Goal: Task Accomplishment & Management: Use online tool/utility

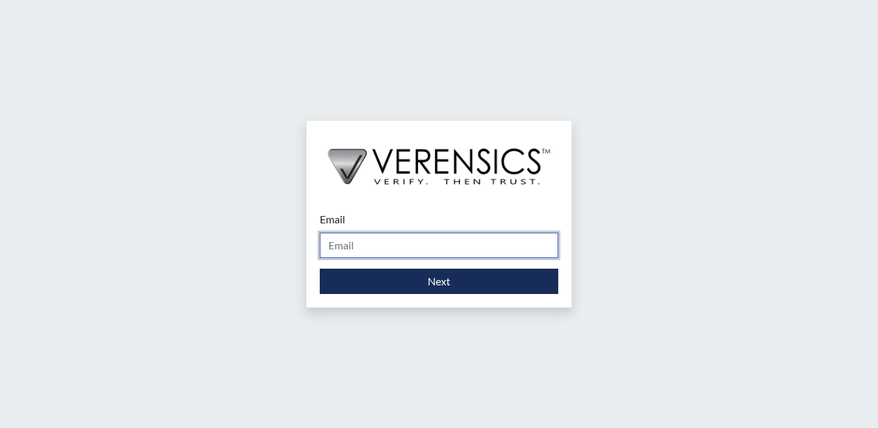
click at [368, 244] on input "Email" at bounding box center [439, 244] width 238 height 25
type input "[EMAIL_ADDRESS][PERSON_NAME][DOMAIN_NAME]"
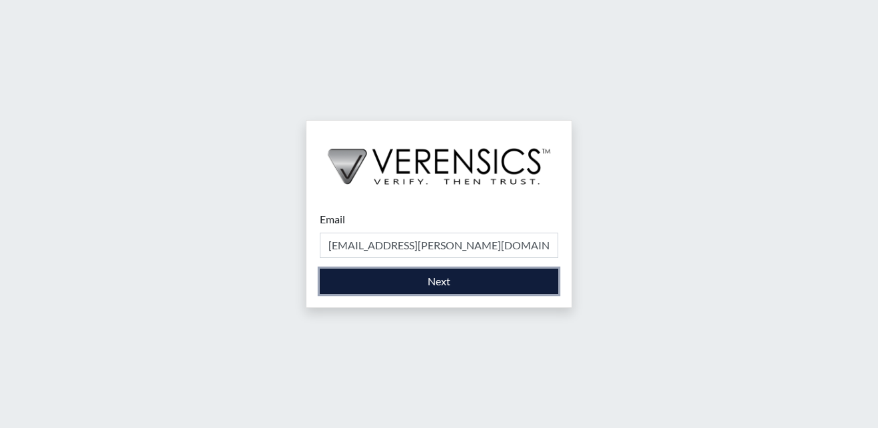
click at [350, 283] on button "Next" at bounding box center [439, 280] width 238 height 25
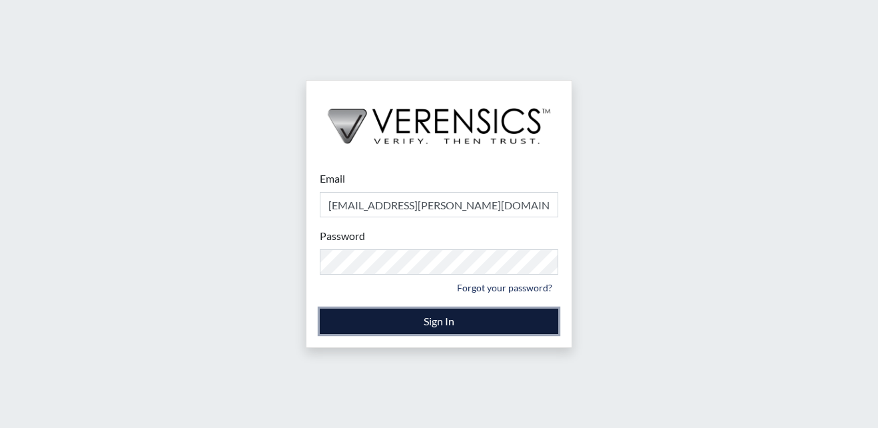
click at [374, 316] on button "Sign In" at bounding box center [439, 320] width 238 height 25
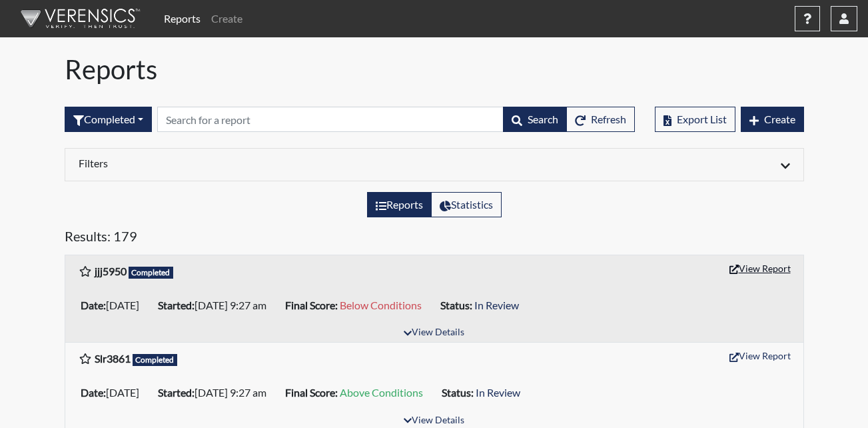
click at [752, 271] on button "View Report" at bounding box center [759, 268] width 73 height 21
click at [846, 17] on icon "button" at bounding box center [843, 18] width 9 height 11
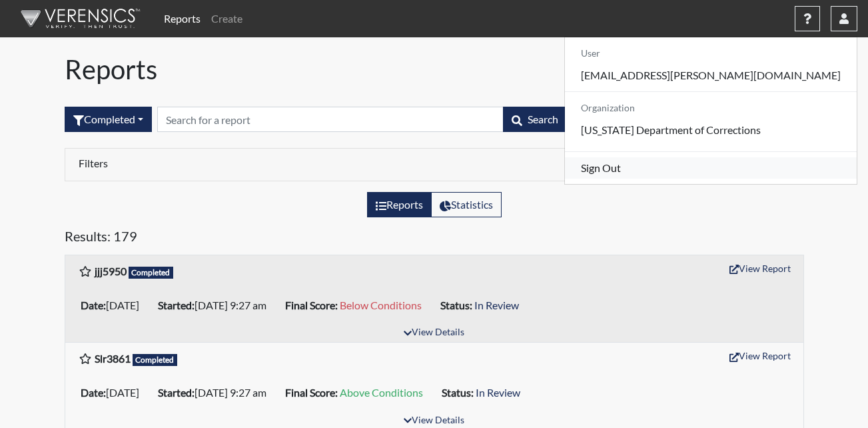
click at [695, 178] on link "Sign Out" at bounding box center [711, 167] width 292 height 21
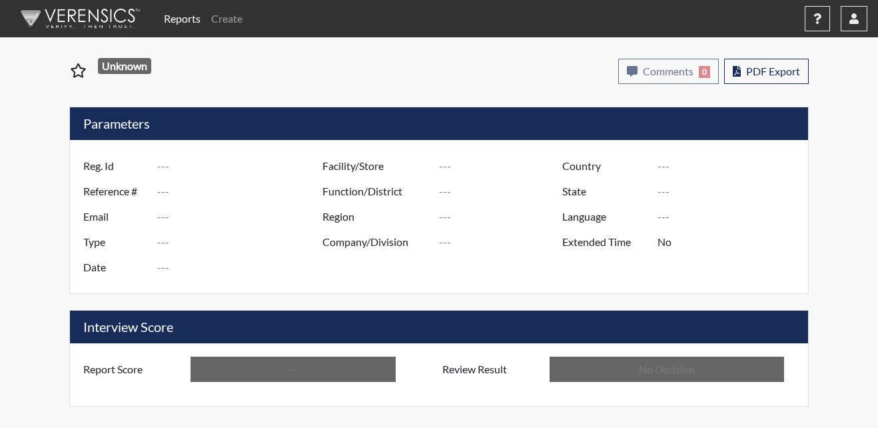
type input "jjj5950"
type input "51578"
type input "---"
type input "Corrections Pre-Employment"
type input "Oct 3, 2025"
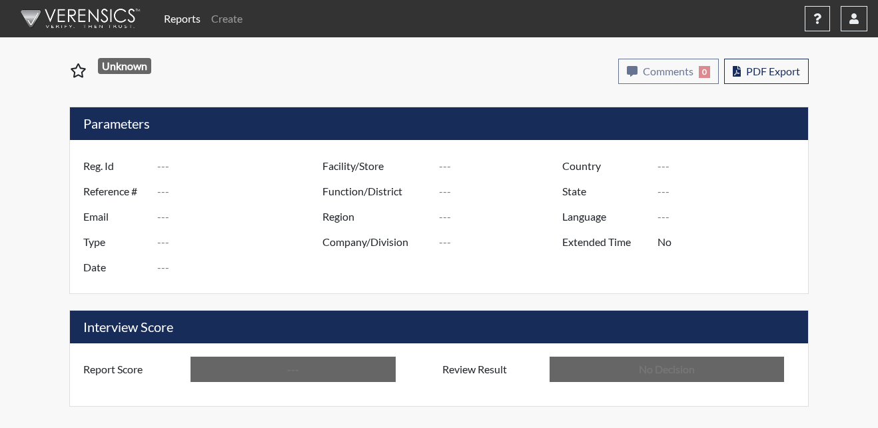
type input "Metro Re-Entry Facility"
type input "[GEOGRAPHIC_DATA]"
type input "[US_STATE]"
type input "English"
type input "Below Conditions"
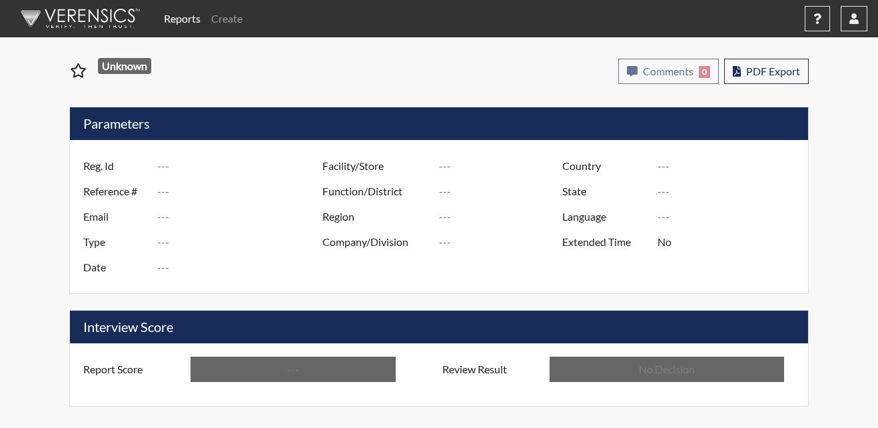
type input "In Review"
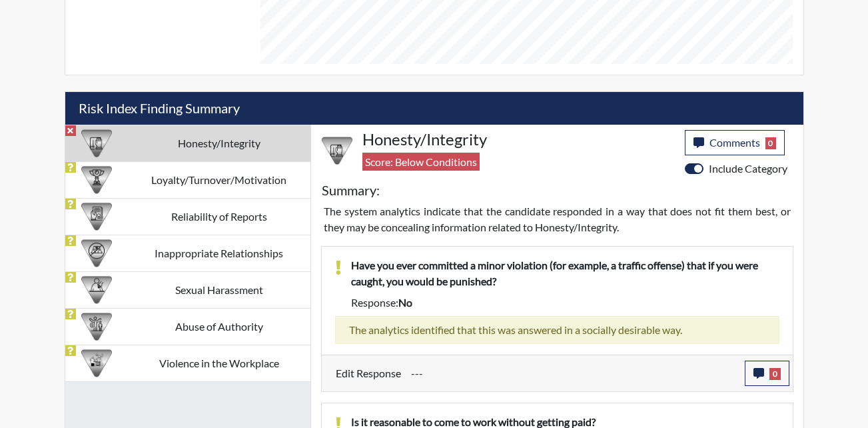
scroll to position [666, 0]
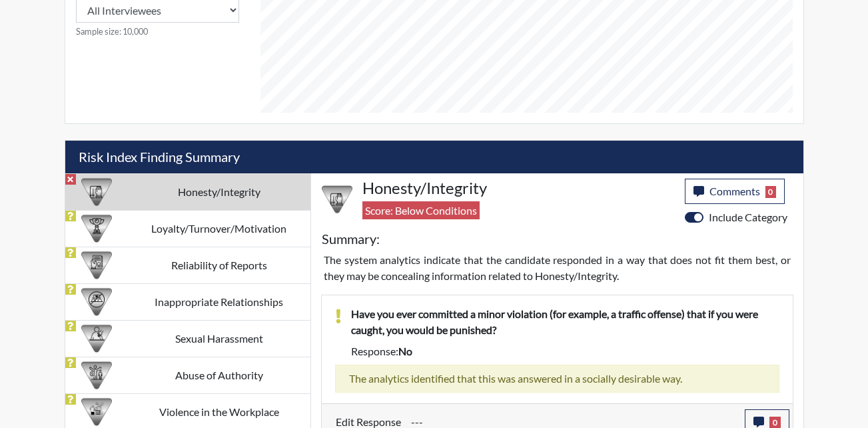
click at [202, 191] on td "Honesty/Integrity" at bounding box center [219, 191] width 182 height 37
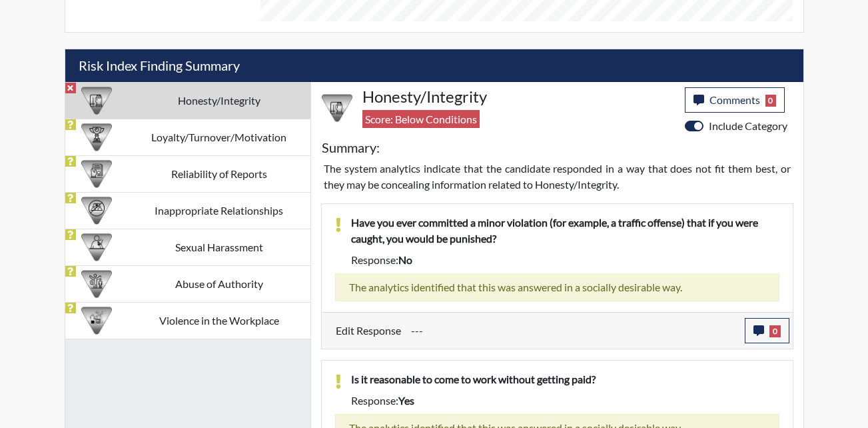
scroll to position [746, 0]
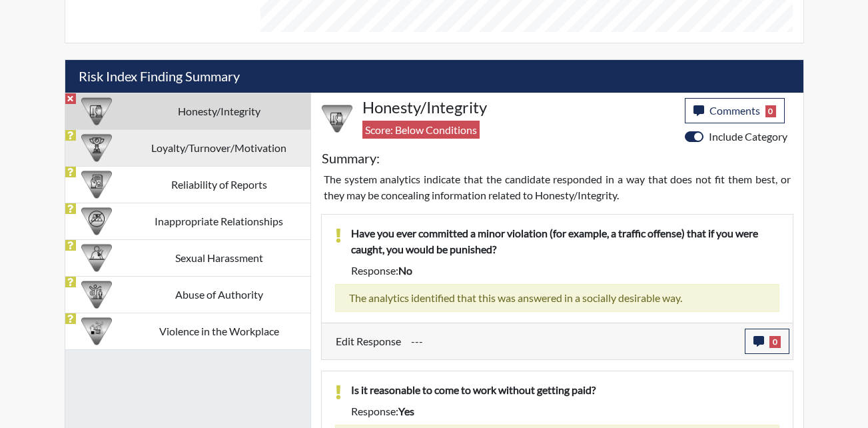
click at [181, 147] on td "Loyalty/Turnover/Motivation" at bounding box center [219, 147] width 182 height 37
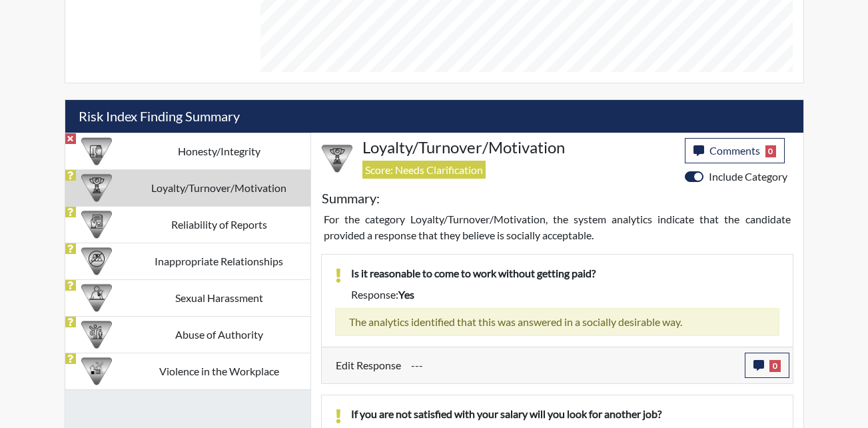
scroll to position [700, 0]
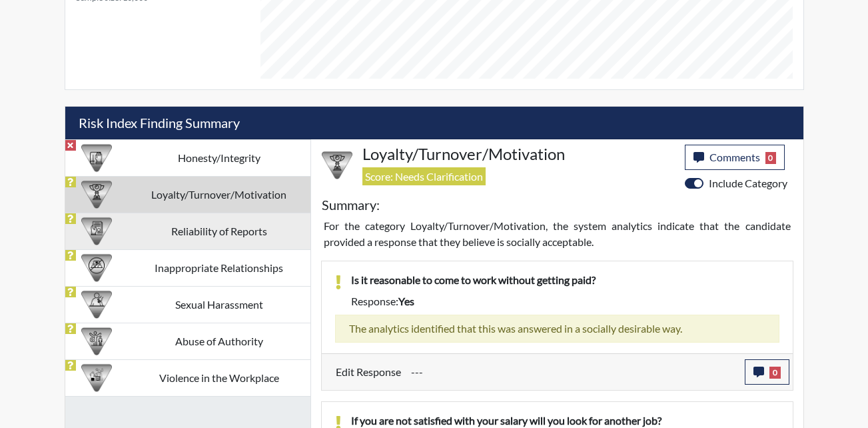
click at [188, 237] on td "Reliability of Reports" at bounding box center [219, 230] width 182 height 37
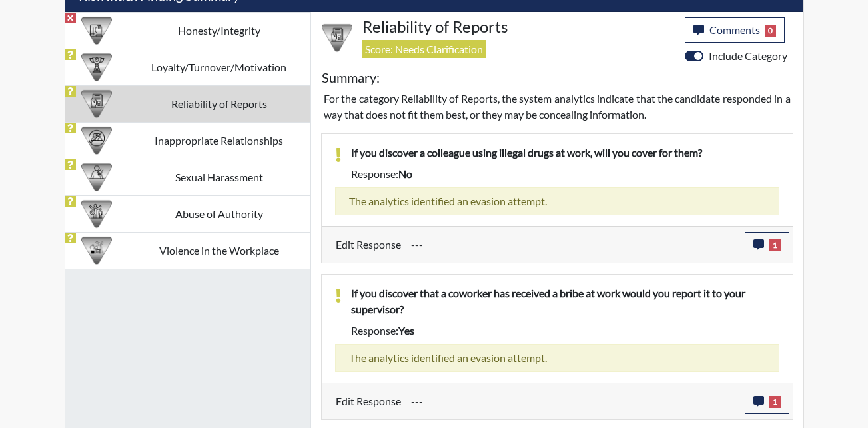
scroll to position [674, 0]
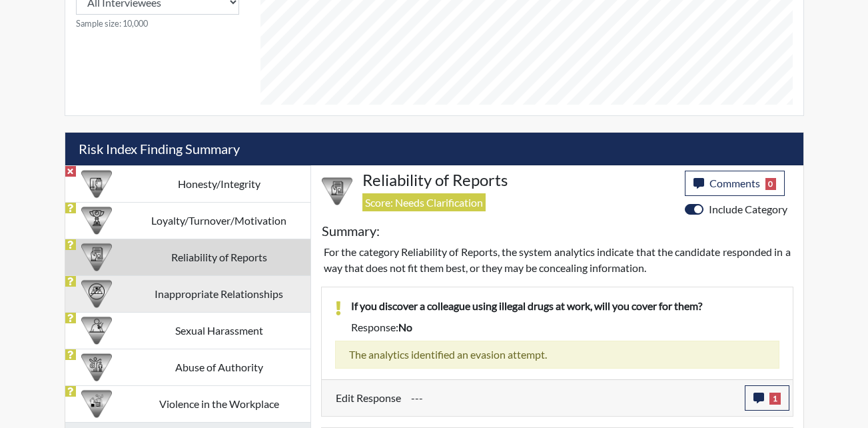
click at [204, 306] on td "Inappropriate Relationships" at bounding box center [219, 293] width 182 height 37
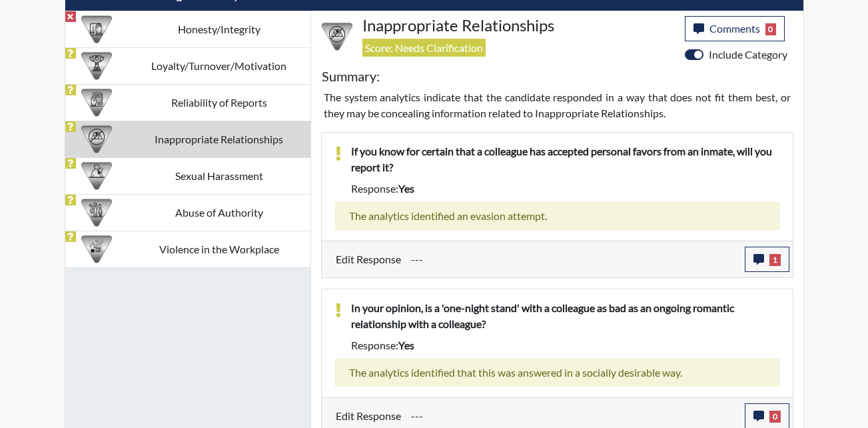
scroll to position [836, 0]
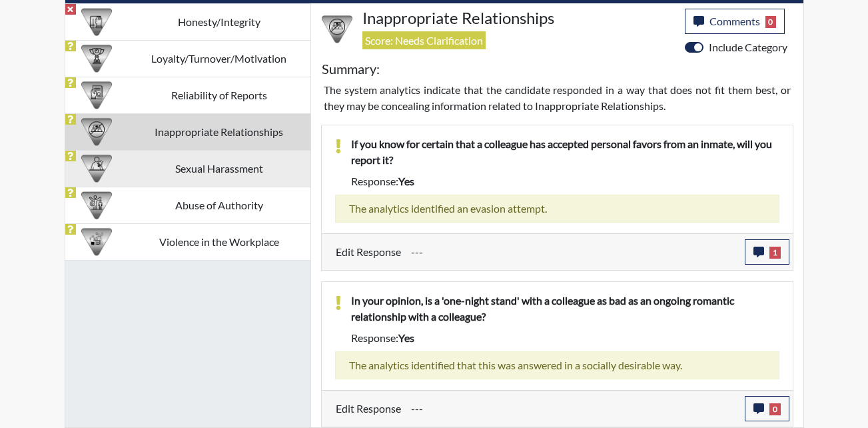
click at [223, 177] on td "Sexual Harassment" at bounding box center [219, 168] width 182 height 37
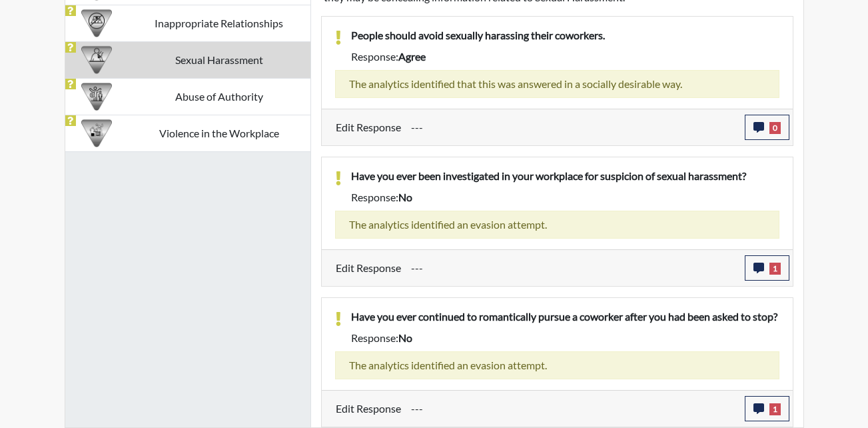
scroll to position [960, 0]
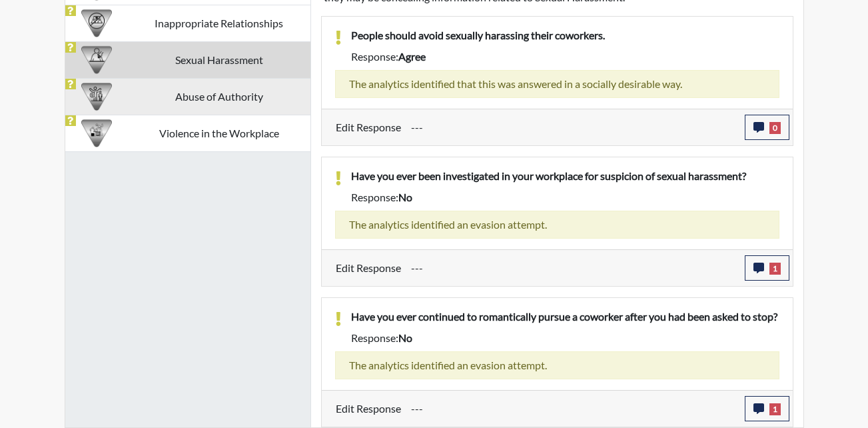
click at [224, 83] on td "Abuse of Authority" at bounding box center [219, 96] width 182 height 37
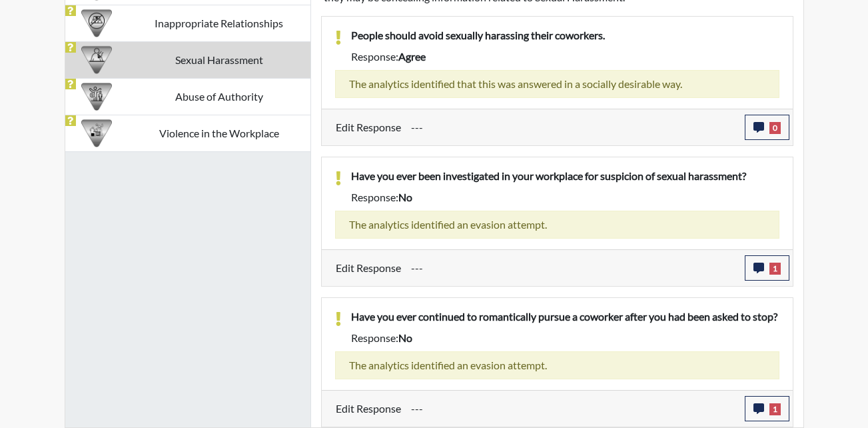
scroll to position [804, 0]
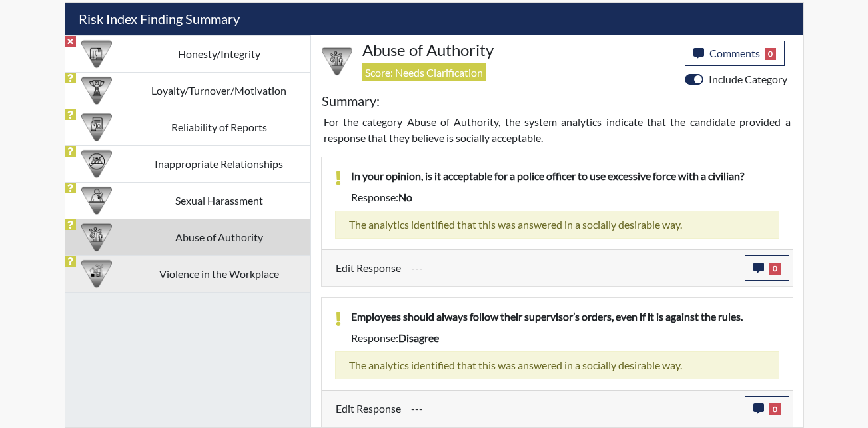
click at [216, 280] on td "Violence in the Workplace" at bounding box center [219, 273] width 182 height 37
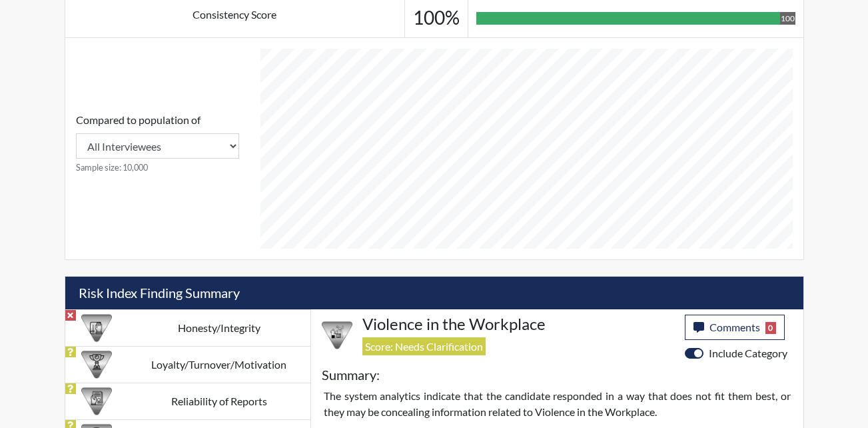
scroll to position [553, 0]
